Goal: Task Accomplishment & Management: Use online tool/utility

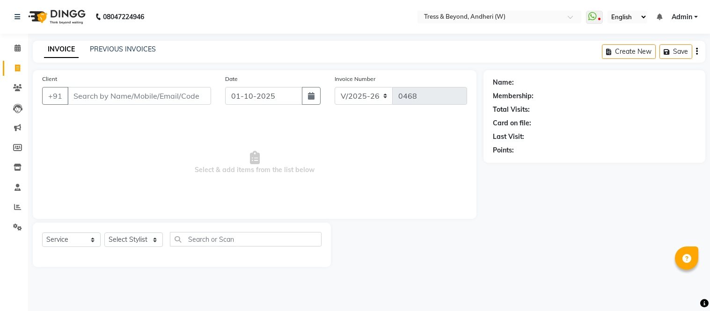
select select "4368"
select select "service"
click at [120, 235] on select "Select Stylist [PERSON_NAME] Kiran Sameer Savita [PERSON_NAME] [PERSON_NAME]" at bounding box center [133, 240] width 58 height 15
select select "91594"
click at [104, 233] on select "Select Stylist [PERSON_NAME] Kiran Sameer Savita [PERSON_NAME] [PERSON_NAME]" at bounding box center [133, 240] width 58 height 15
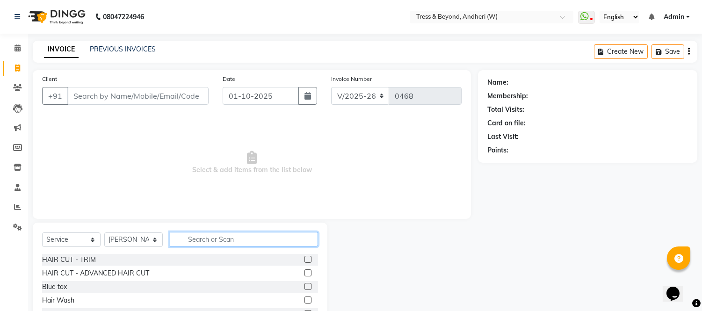
click at [185, 241] on input "text" at bounding box center [244, 239] width 148 height 15
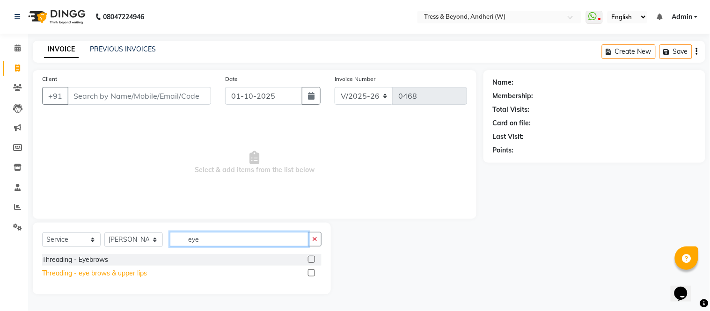
type input "eye"
click at [125, 270] on div "Threading - eye brows & upper lips" at bounding box center [94, 274] width 105 height 10
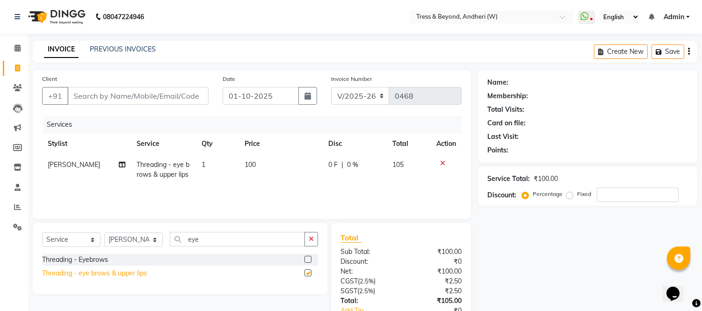
checkbox input "false"
click at [250, 166] on span "100" at bounding box center [250, 164] width 11 height 8
select select "91594"
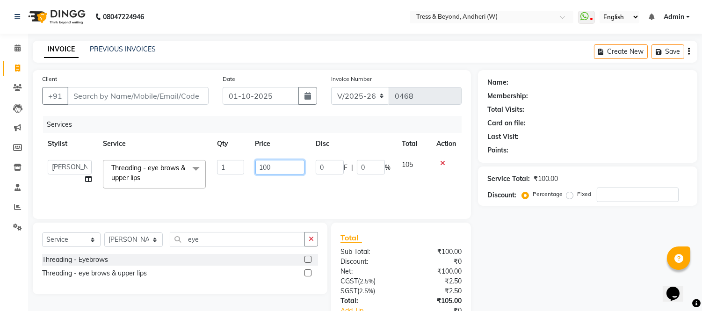
click at [268, 167] on input "100" at bounding box center [279, 167] width 49 height 15
type input "120"
click at [306, 241] on button "button" at bounding box center [312, 239] width 14 height 15
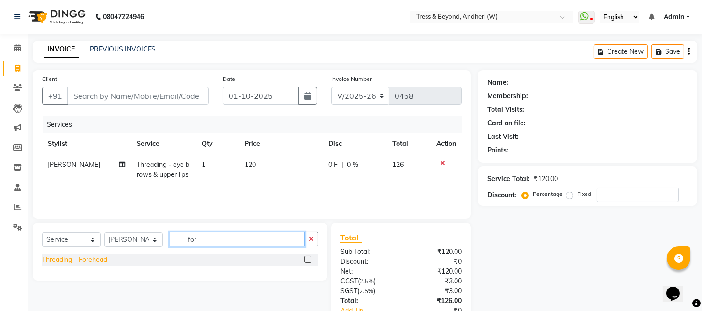
type input "for"
click at [76, 260] on div "Threading - Forehead" at bounding box center [74, 260] width 65 height 10
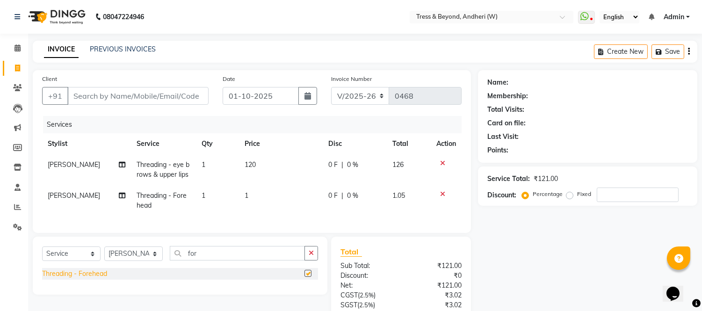
checkbox input "false"
click at [247, 194] on td "1" at bounding box center [281, 200] width 84 height 31
select select "91594"
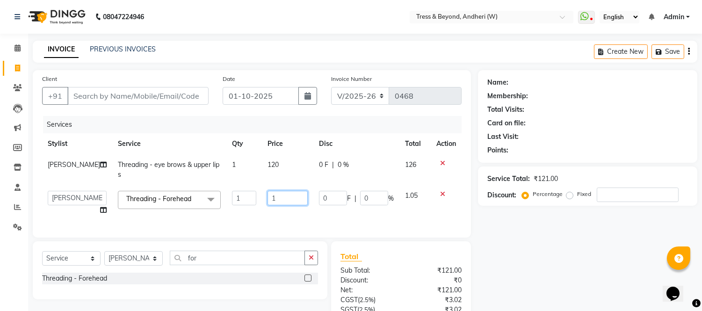
click at [268, 195] on input "1" at bounding box center [288, 198] width 40 height 15
type input "50"
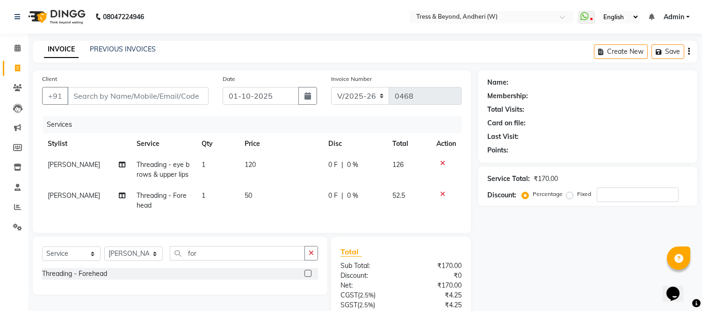
click at [370, 145] on th "Disc" at bounding box center [355, 143] width 64 height 21
click at [689, 51] on icon "button" at bounding box center [689, 51] width 2 height 0
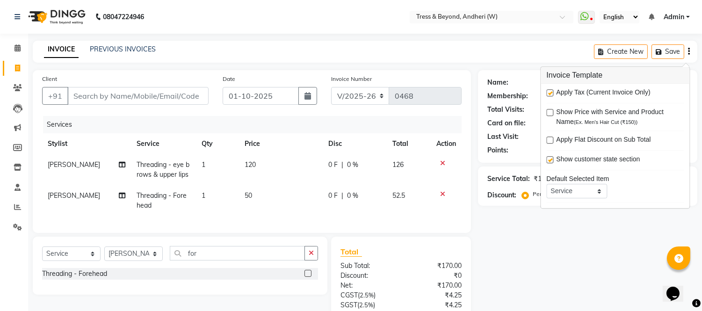
click at [549, 94] on label at bounding box center [549, 92] width 7 height 7
click at [549, 94] on input "checkbox" at bounding box center [549, 93] width 6 height 6
checkbox input "false"
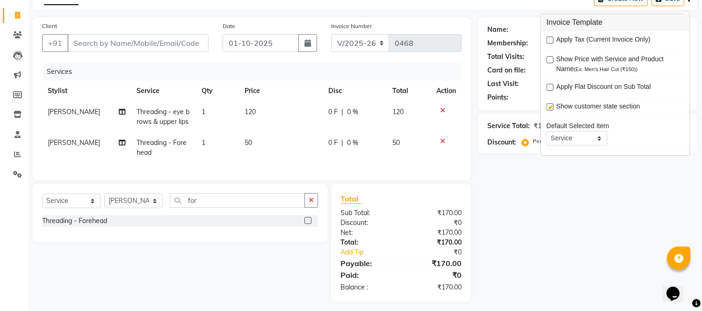
scroll to position [65, 0]
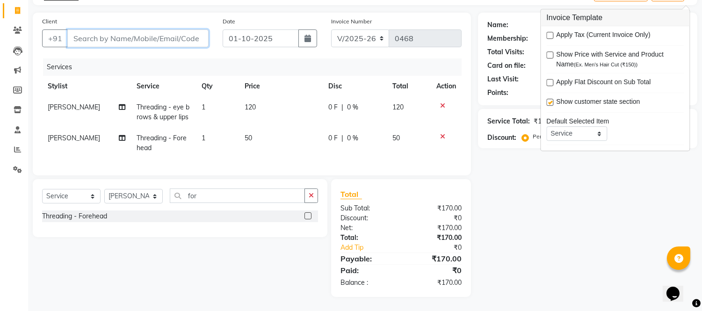
click at [155, 30] on input "Client" at bounding box center [137, 38] width 141 height 18
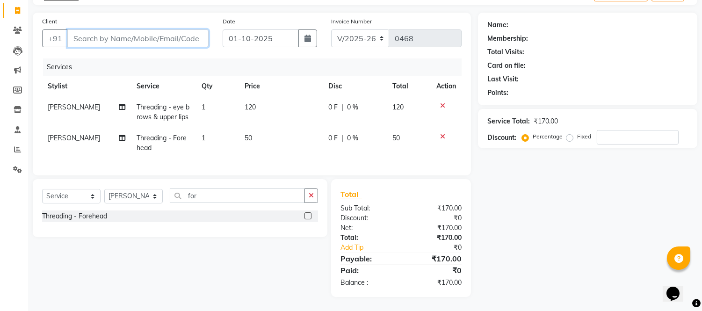
type input "9"
type input "0"
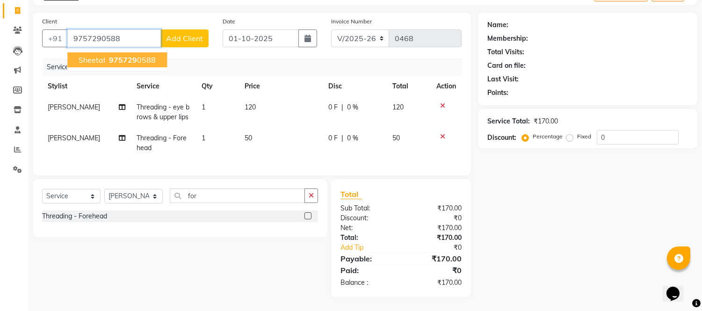
type input "9757290588"
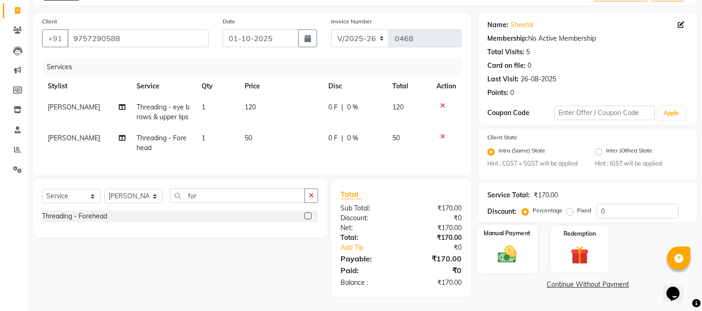
click at [510, 250] on img at bounding box center [507, 255] width 31 height 22
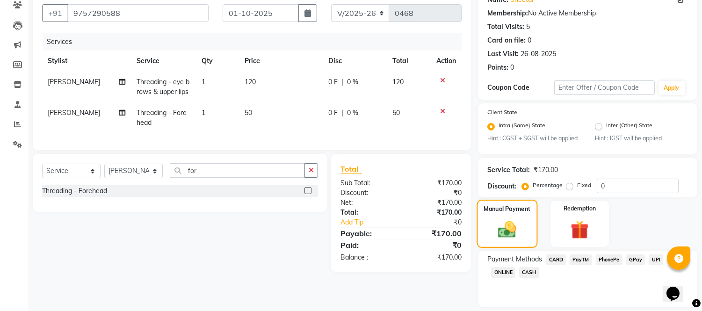
scroll to position [111, 0]
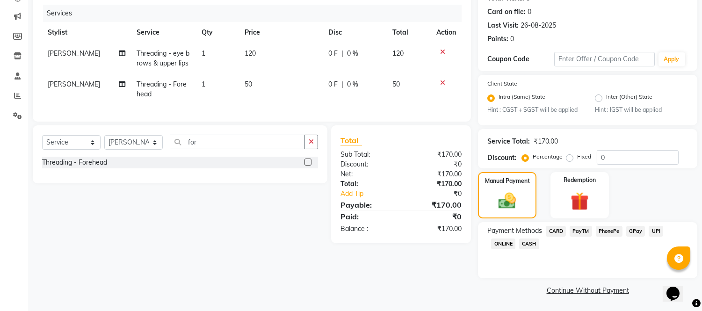
click at [636, 230] on span "GPay" at bounding box center [635, 231] width 19 height 11
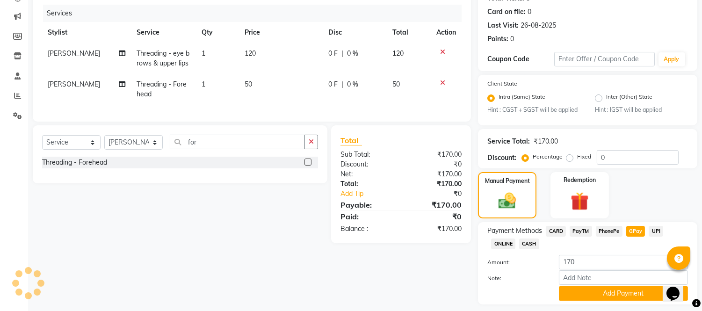
scroll to position [138, 0]
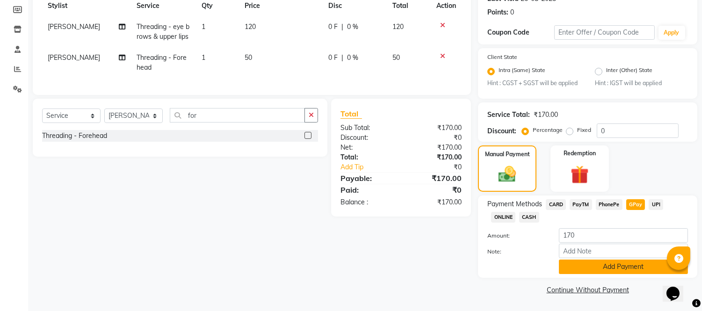
click at [616, 260] on button "Add Payment" at bounding box center [623, 267] width 129 height 15
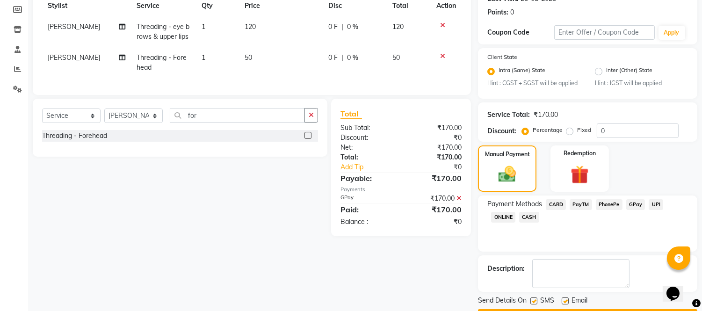
scroll to position [165, 0]
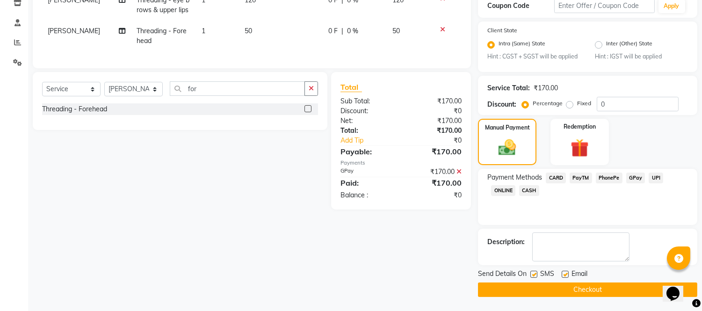
click at [585, 287] on button "Checkout" at bounding box center [587, 290] width 219 height 15
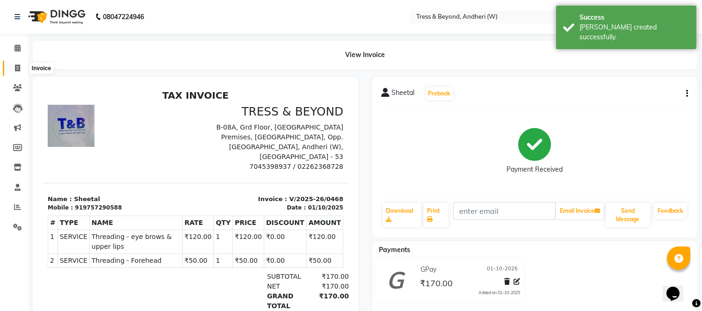
click at [16, 70] on icon at bounding box center [17, 68] width 5 height 7
select select "service"
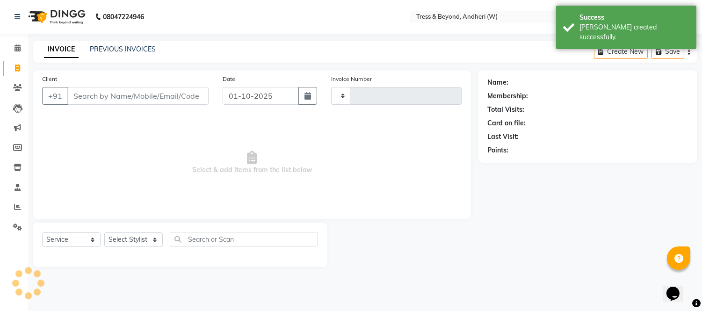
type input "0469"
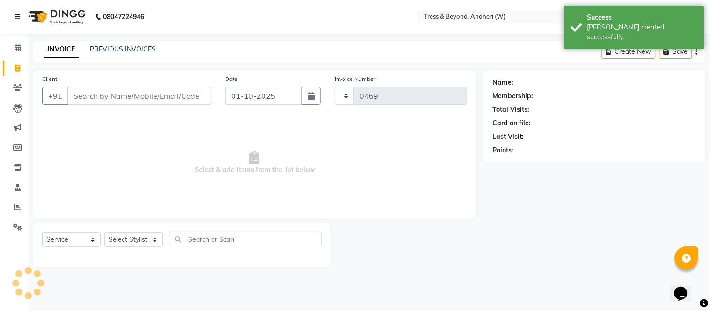
select select "4368"
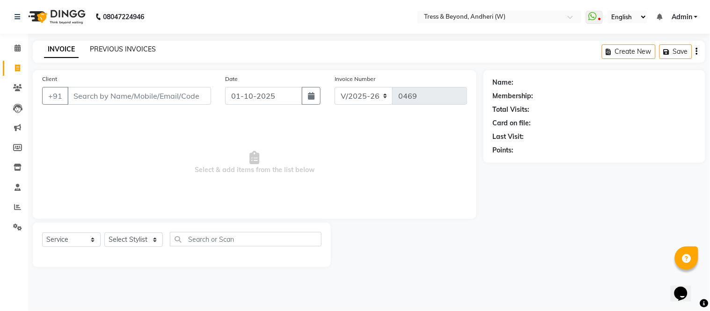
click at [116, 51] on link "PREVIOUS INVOICES" at bounding box center [123, 49] width 66 height 8
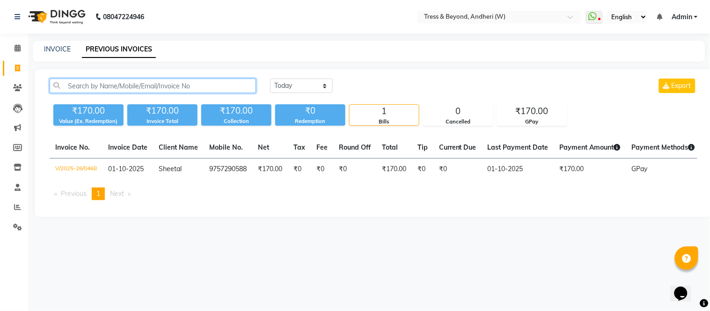
click at [123, 87] on input "text" at bounding box center [153, 86] width 206 height 15
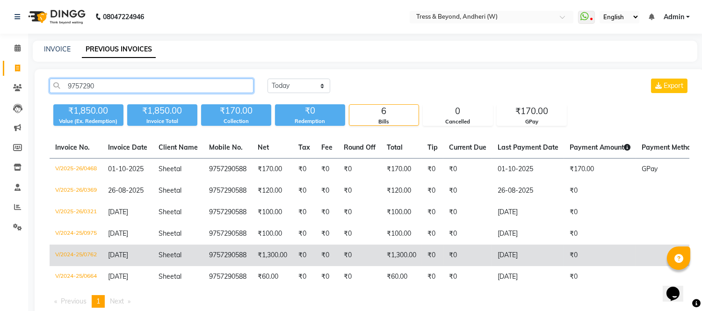
type input "9757290"
click at [181, 254] on span "Sheetal" at bounding box center [170, 255] width 23 height 8
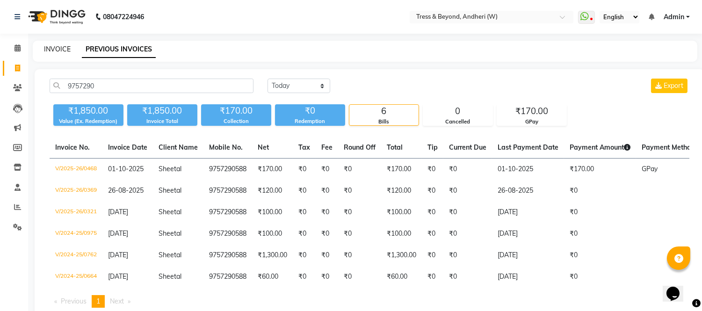
click at [57, 47] on link "INVOICE" at bounding box center [57, 49] width 27 height 8
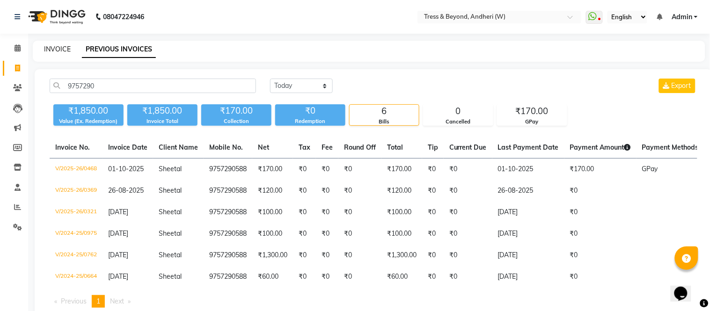
select select "4368"
select select "service"
